Goal: Navigation & Orientation: Find specific page/section

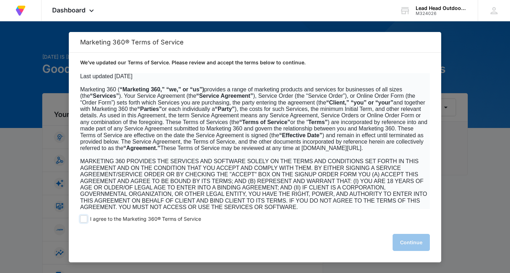
click at [84, 218] on span at bounding box center [83, 218] width 7 height 7
click at [84, 218] on input "I agree to the Marketing 360® Terms of Service" at bounding box center [83, 218] width 7 height 7
checkbox input "true"
click at [403, 245] on button "Continue" at bounding box center [411, 242] width 37 height 17
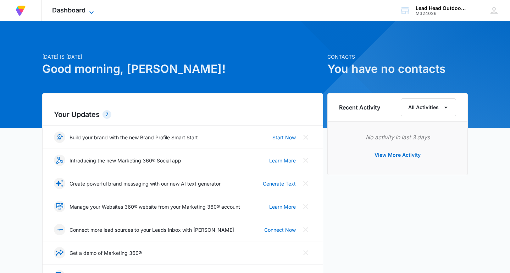
click at [96, 11] on icon at bounding box center [91, 12] width 9 height 9
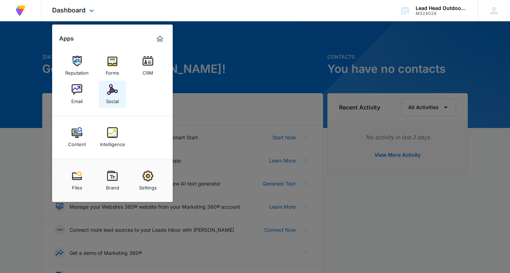
click at [116, 93] on img at bounding box center [112, 89] width 11 height 11
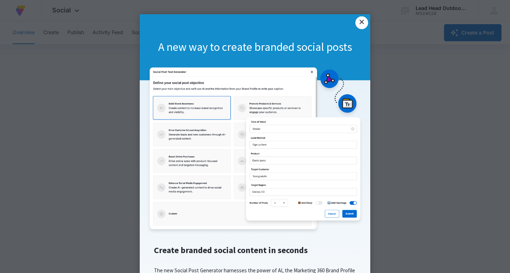
click at [364, 22] on link "×" at bounding box center [362, 22] width 13 height 13
